Goal: Task Accomplishment & Management: Use online tool/utility

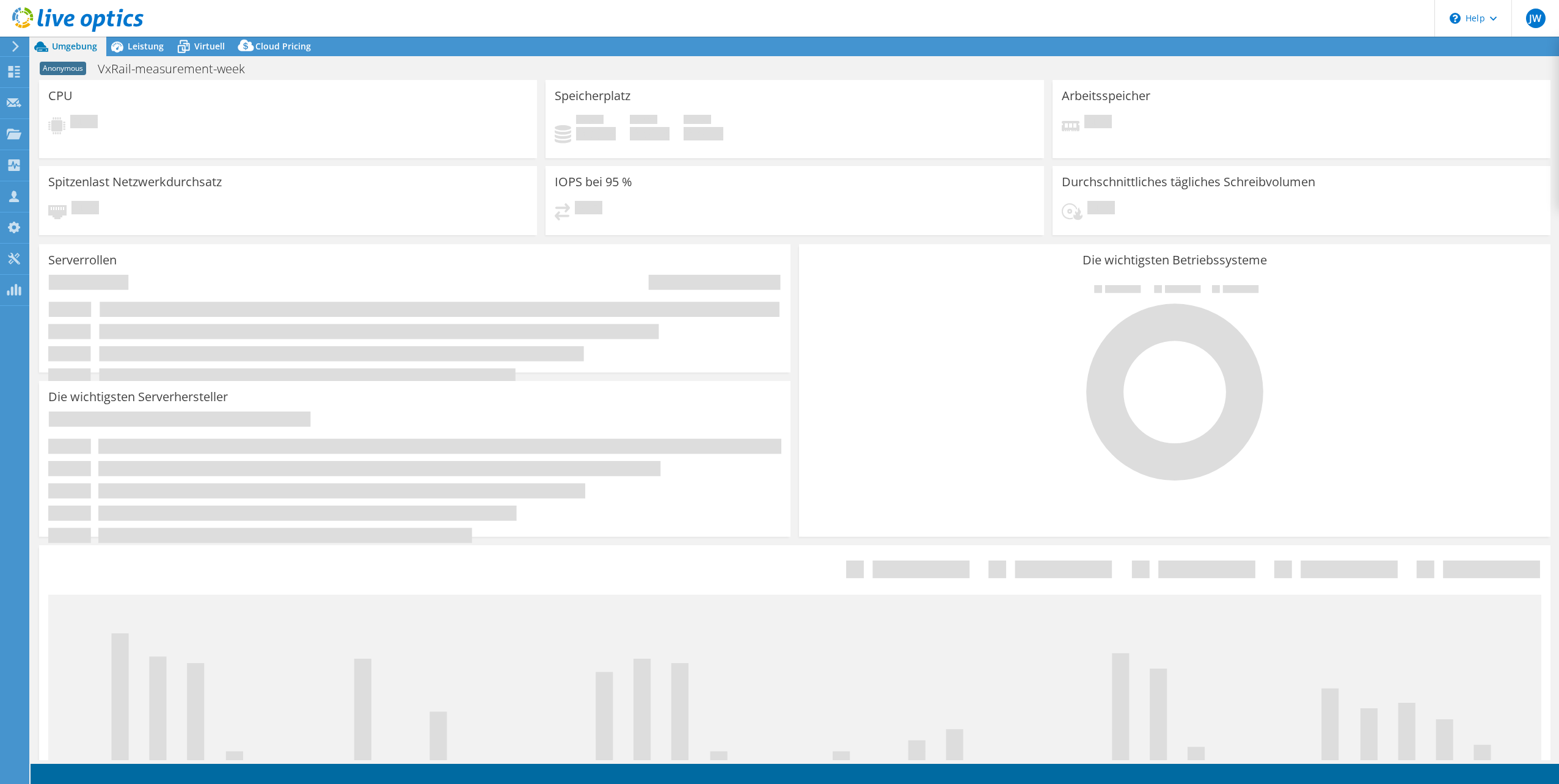
select select "USD"
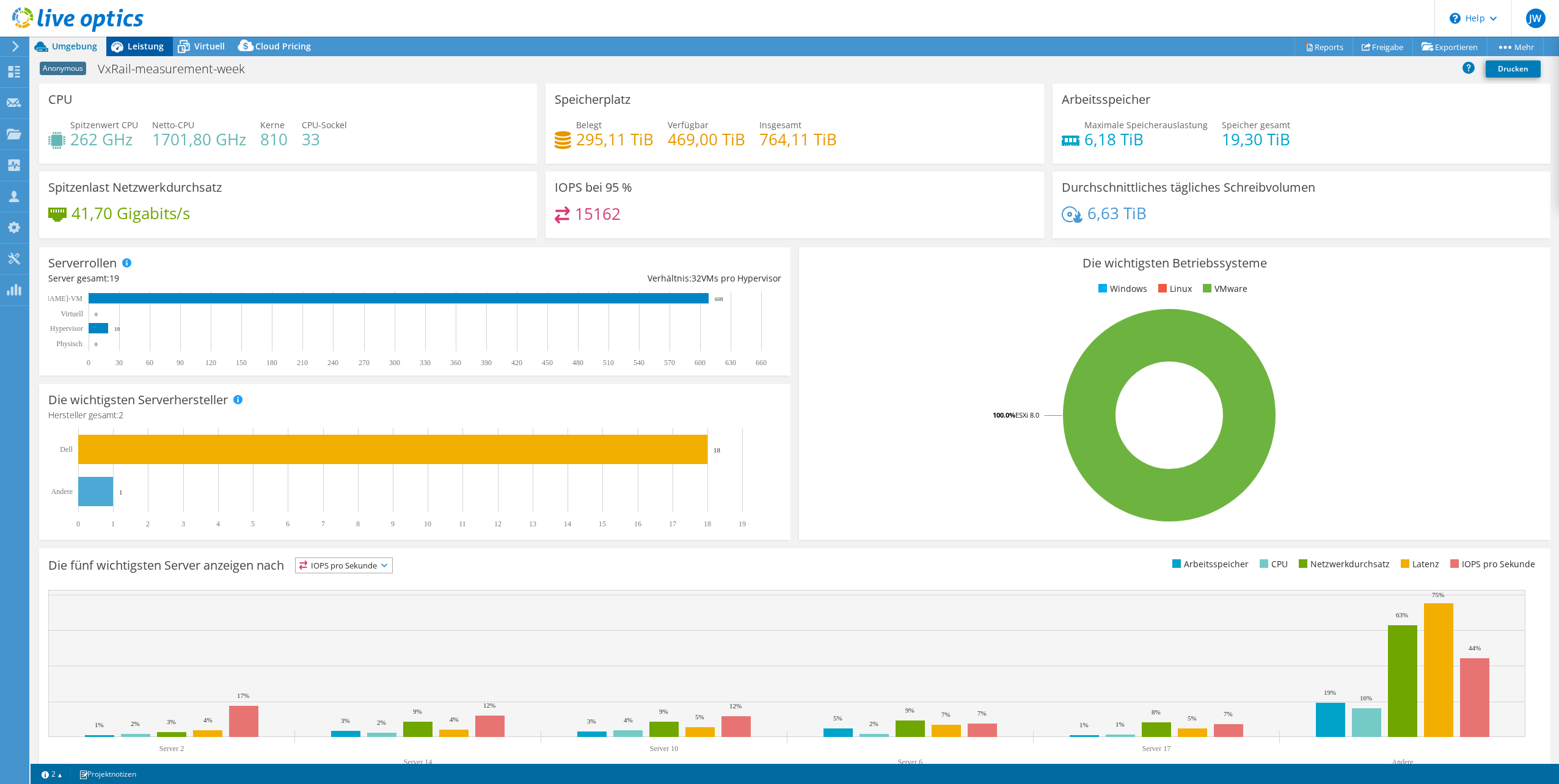
click at [148, 42] on span "Leistung" at bounding box center [146, 46] width 36 height 12
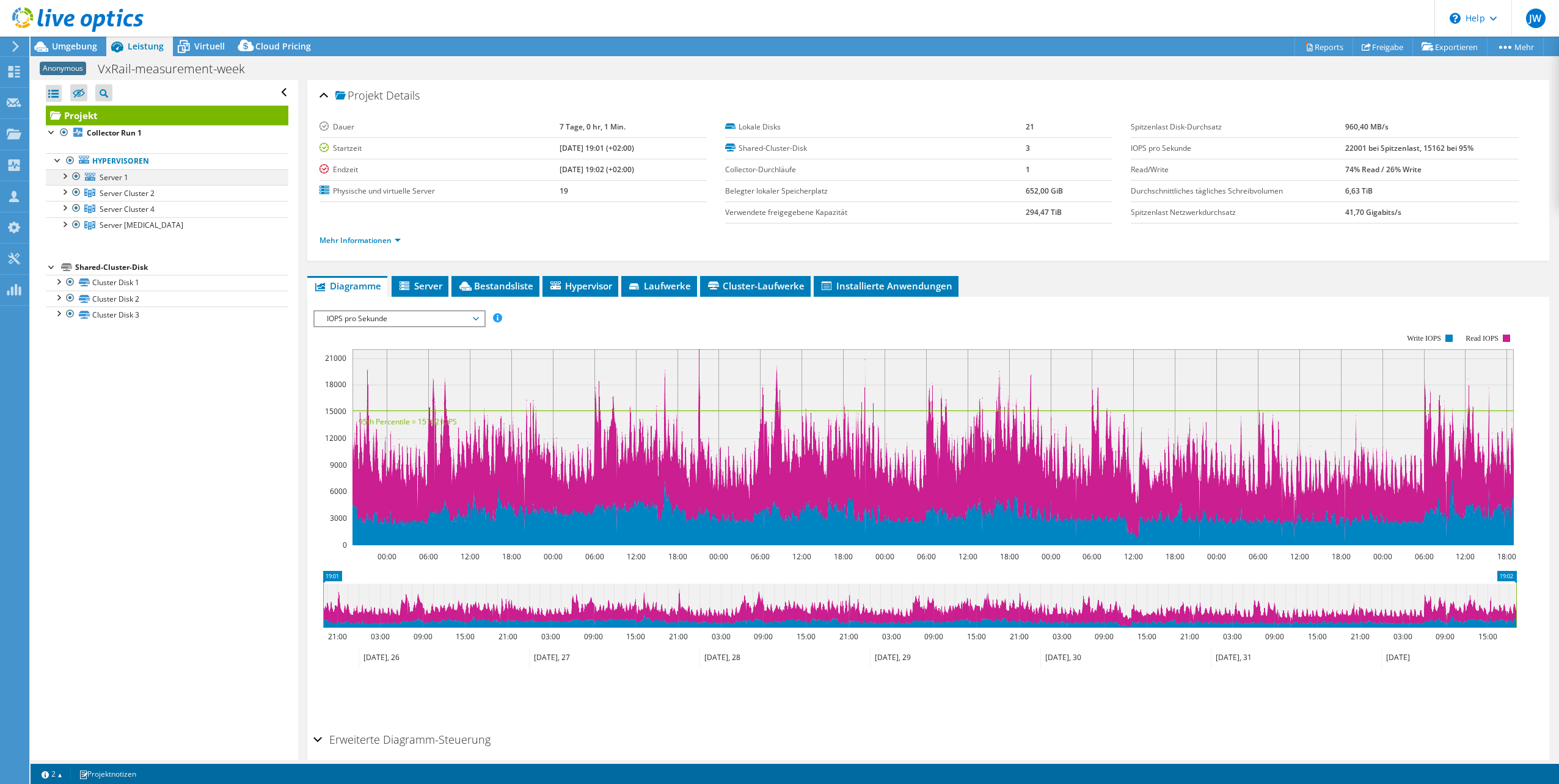
click at [66, 175] on div at bounding box center [64, 175] width 12 height 12
click at [69, 240] on div at bounding box center [71, 240] width 12 height 12
click at [66, 283] on div at bounding box center [64, 287] width 12 height 12
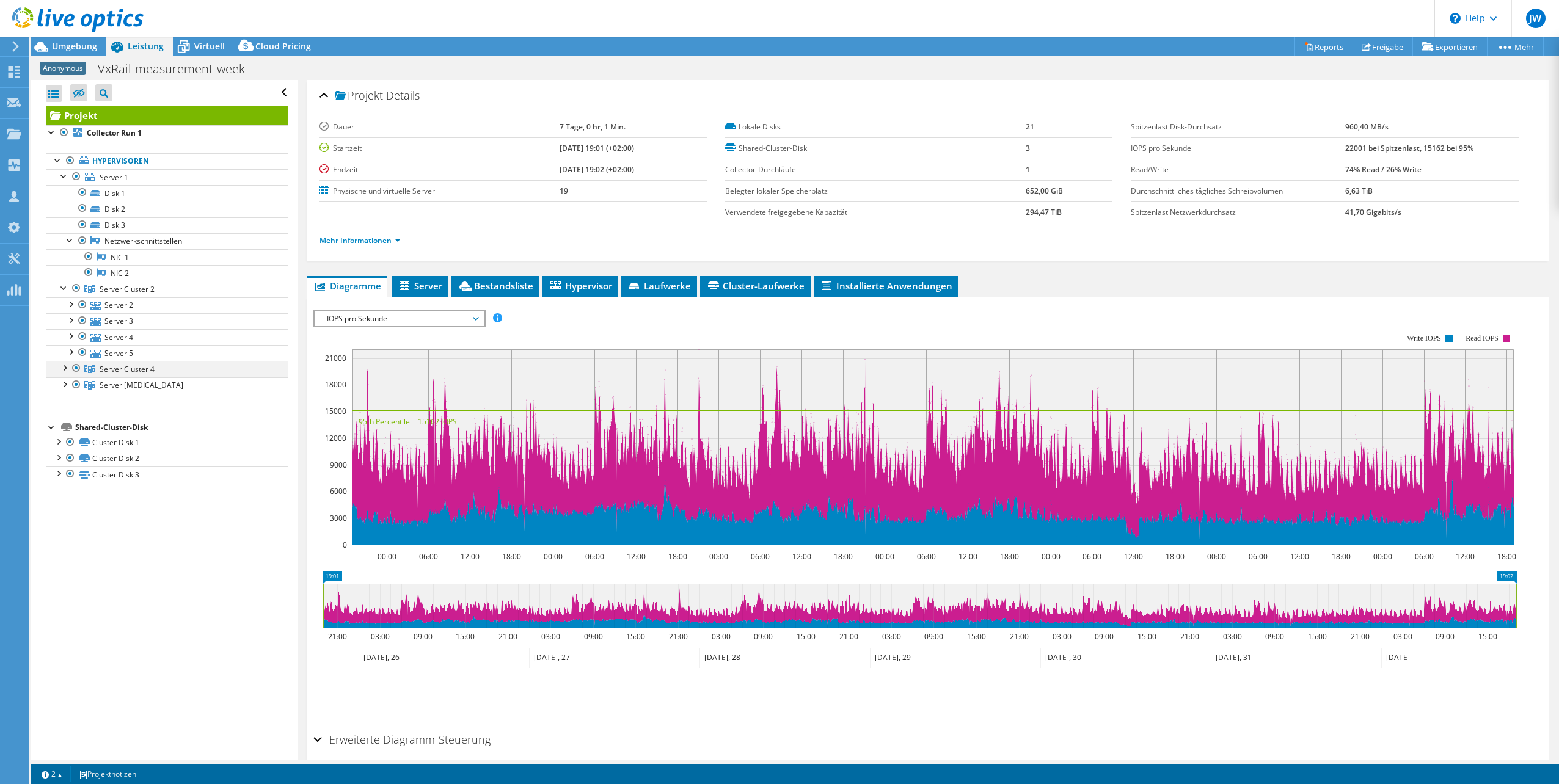
click at [65, 362] on div at bounding box center [64, 367] width 12 height 12
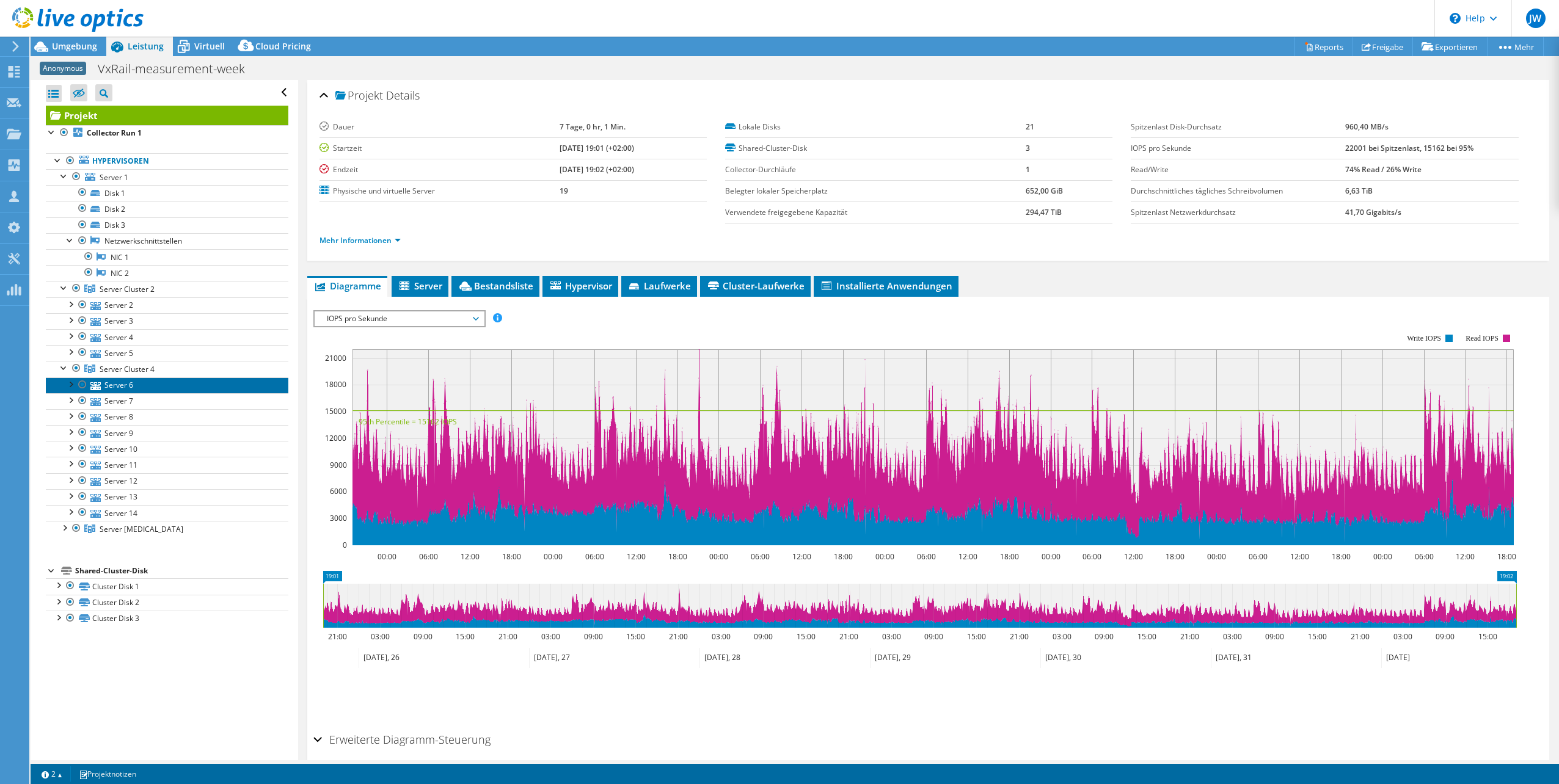
click at [127, 384] on link "Server 6" at bounding box center [167, 385] width 243 height 16
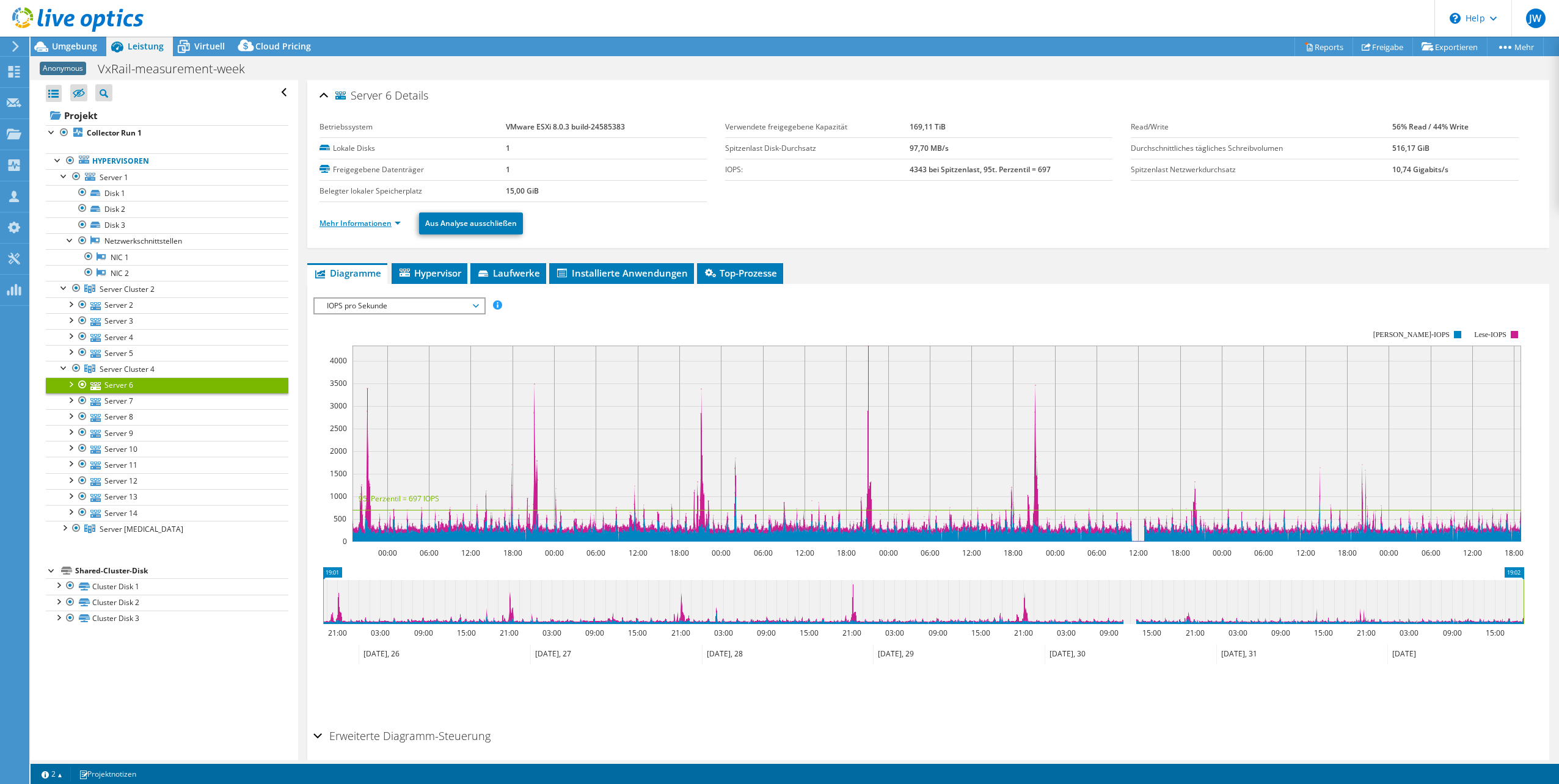
click at [338, 221] on link "Mehr Informationen" at bounding box center [360, 223] width 81 height 10
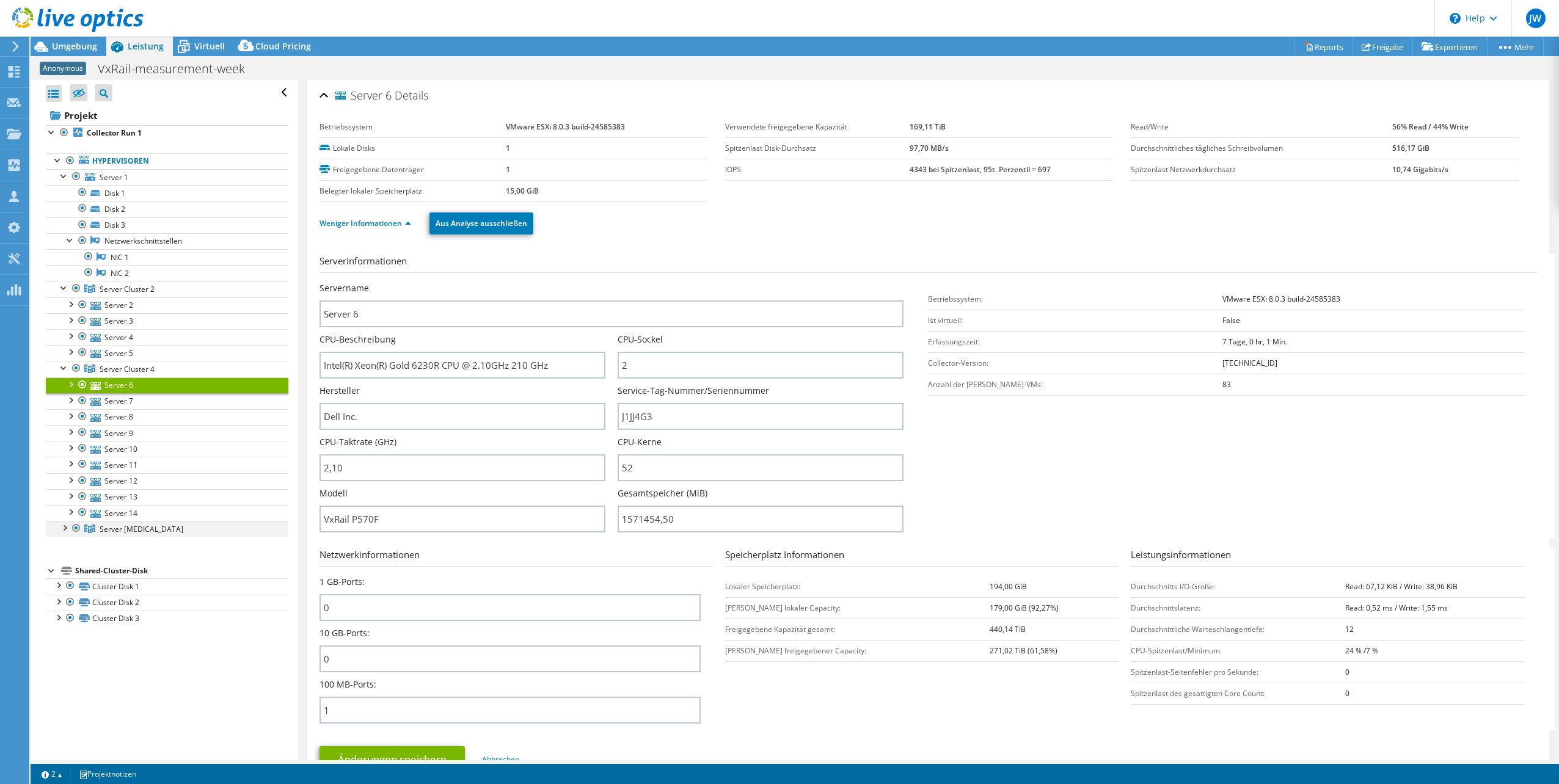
click at [63, 524] on div at bounding box center [64, 527] width 12 height 12
click at [67, 238] on div at bounding box center [71, 240] width 12 height 12
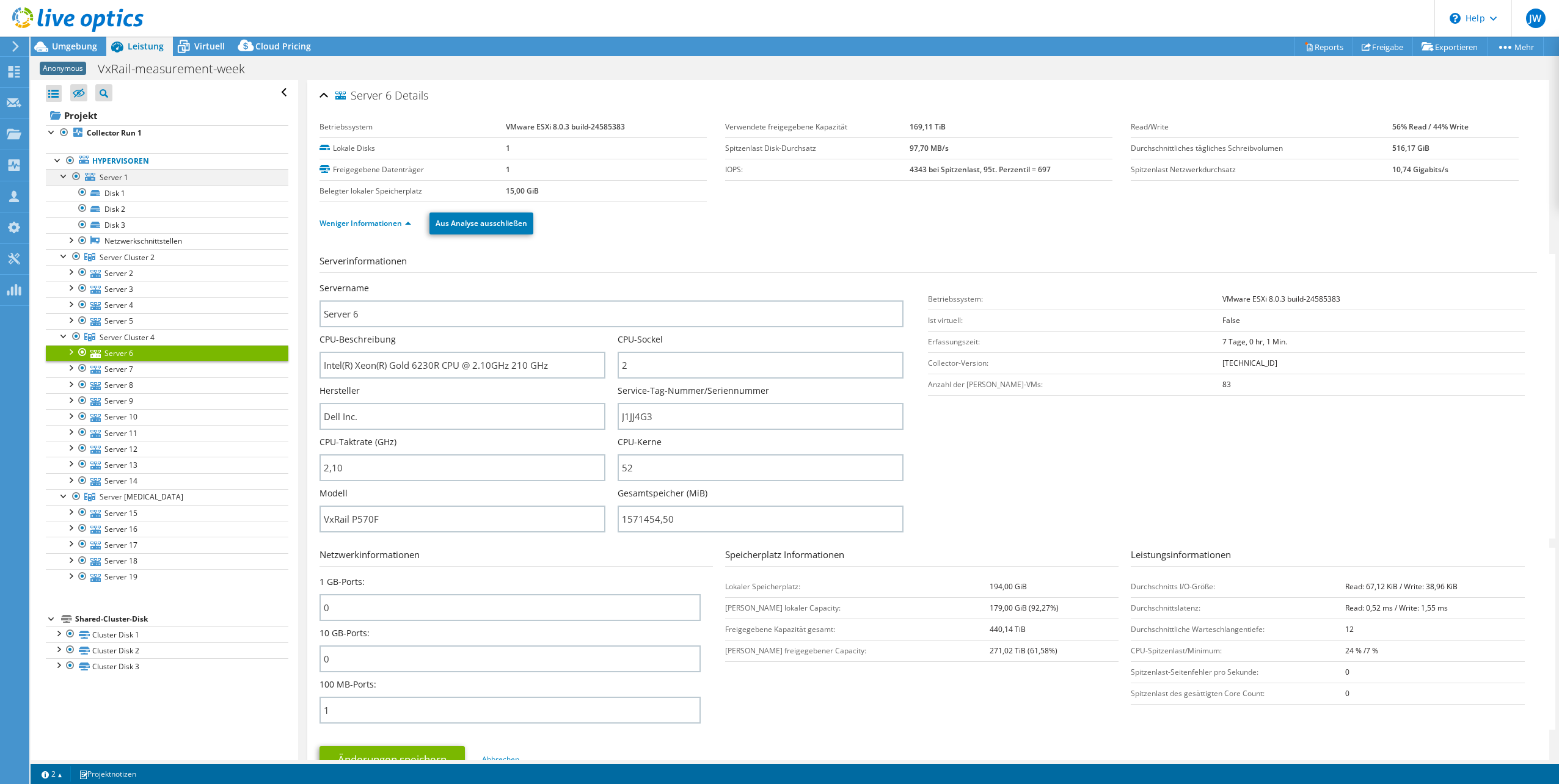
click at [61, 176] on div at bounding box center [64, 175] width 12 height 12
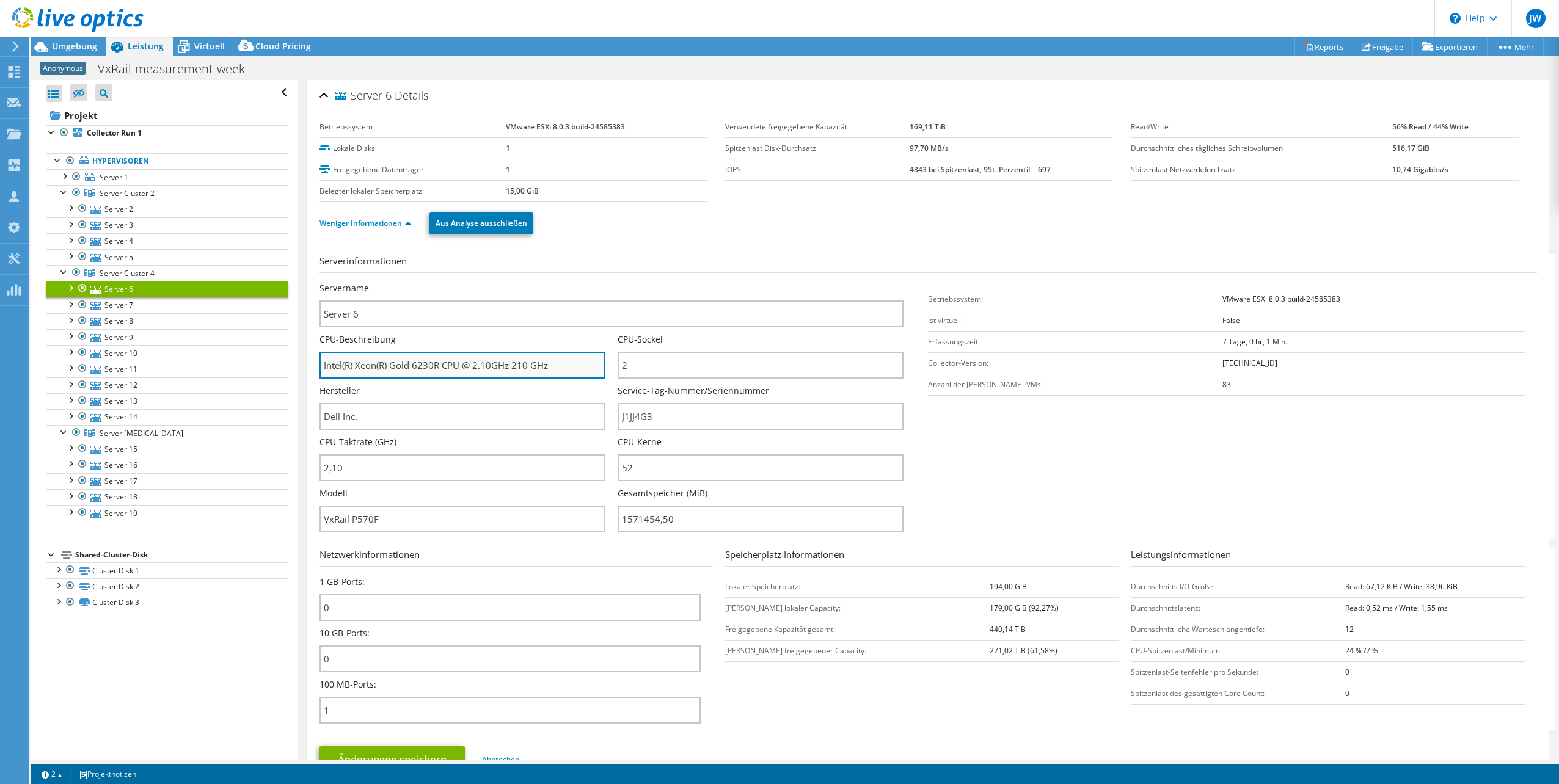
drag, startPoint x: 416, startPoint y: 364, endPoint x: 444, endPoint y: 364, distance: 28.0
click at [444, 364] on input "Intel(R) Xeon(R) Gold 6230R CPU @ 2.10GHz 210 GHz" at bounding box center [462, 365] width 286 height 27
drag, startPoint x: 442, startPoint y: 364, endPoint x: 414, endPoint y: 366, distance: 28.1
click at [414, 366] on input "Intel(R) Xeon(R) Gold 6230R CPU @ 2.10GHz 210 GHz" at bounding box center [462, 365] width 286 height 27
